Goal: Find contact information: Find contact information

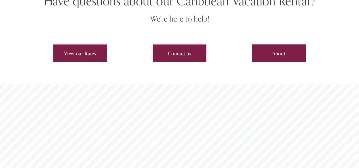
scroll to position [1712, 0]
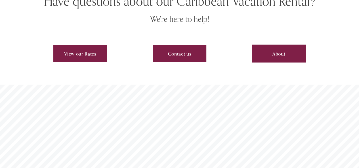
click at [185, 45] on link "Contact us" at bounding box center [180, 54] width 54 height 18
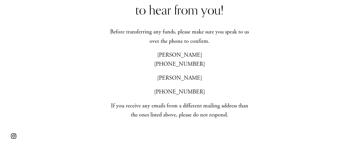
scroll to position [354, 0]
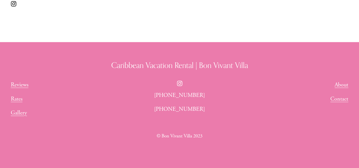
click at [338, 99] on link "Contact" at bounding box center [340, 99] width 18 height 9
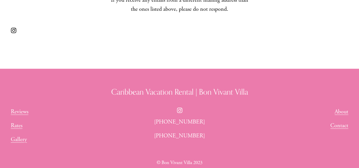
scroll to position [354, 0]
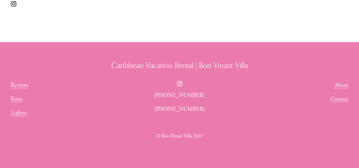
click at [179, 84] on use "Instagram" at bounding box center [179, 83] width 11 height 11
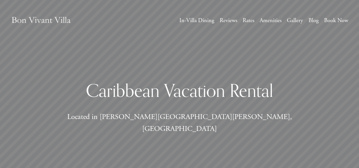
click at [180, 18] on link "In-Villa Dining" at bounding box center [197, 21] width 35 height 10
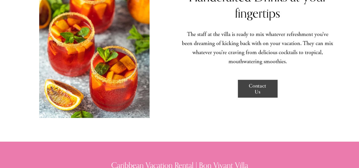
scroll to position [625, 0]
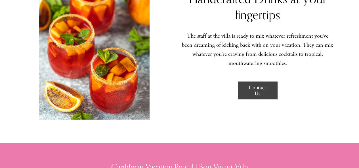
click at [257, 82] on link "Contact Us" at bounding box center [257, 91] width 39 height 18
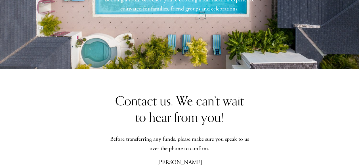
scroll to position [101, 0]
